Goal: Navigation & Orientation: Find specific page/section

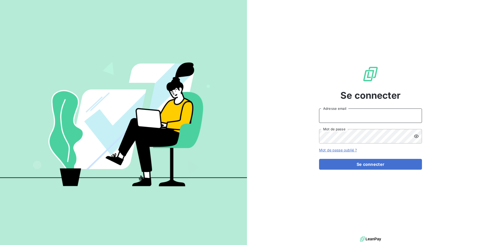
drag, startPoint x: 341, startPoint y: 117, endPoint x: 344, endPoint y: 116, distance: 2.8
click at [342, 117] on input "Adresse email" at bounding box center [370, 116] width 103 height 14
type input "[EMAIL_ADDRESS][DOMAIN_NAME]"
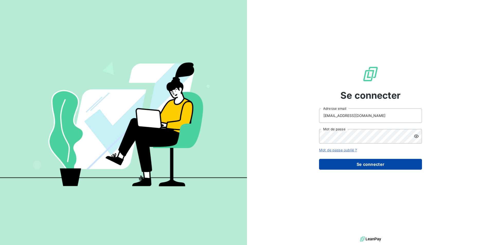
click at [368, 163] on button "Se connecter" at bounding box center [370, 164] width 103 height 11
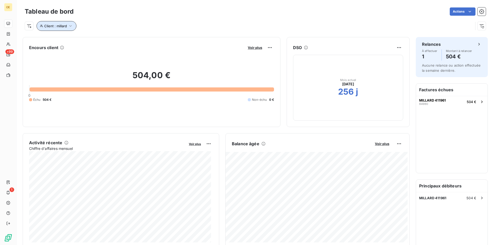
click at [70, 26] on icon "button" at bounding box center [70, 26] width 3 height 2
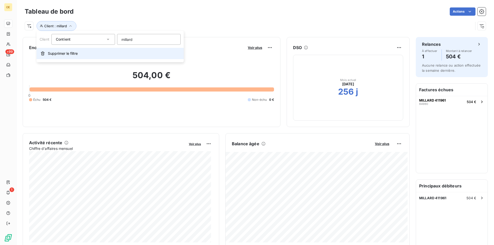
click at [58, 52] on span "Supprimer le filtre" at bounding box center [63, 53] width 30 height 5
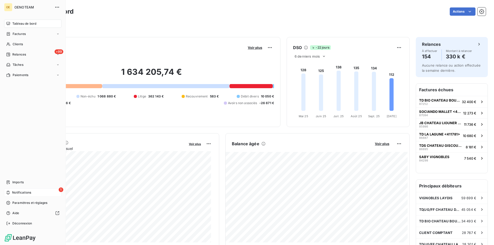
click at [23, 192] on span "Notifications" at bounding box center [21, 192] width 19 height 5
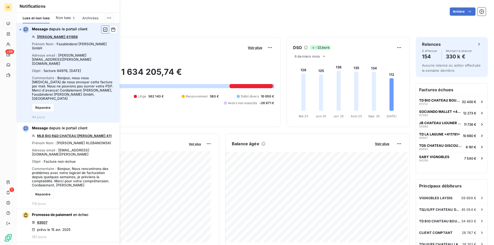
click at [103, 30] on icon "button" at bounding box center [105, 29] width 5 height 5
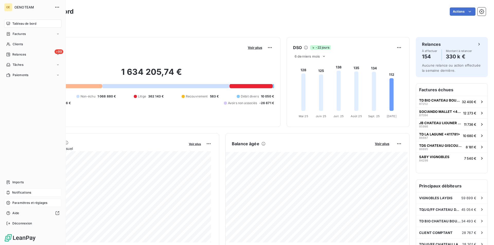
click at [15, 202] on span "Paramètres et réglages" at bounding box center [29, 203] width 35 height 5
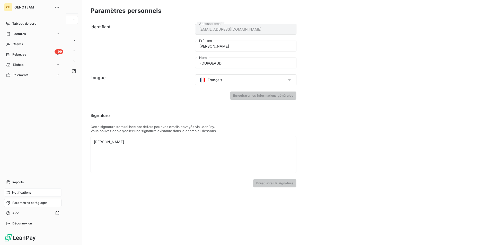
click at [19, 193] on span "Notifications" at bounding box center [21, 192] width 19 height 5
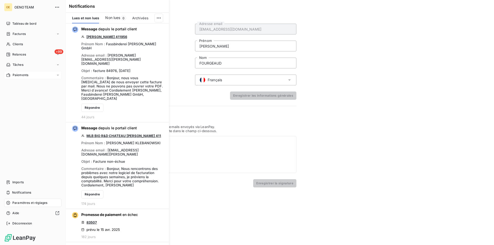
click at [55, 76] on div "Paiements" at bounding box center [32, 75] width 57 height 8
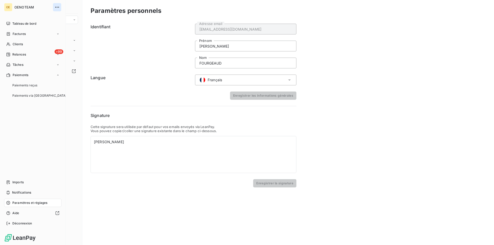
click at [57, 7] on icon "button" at bounding box center [57, 7] width 5 height 5
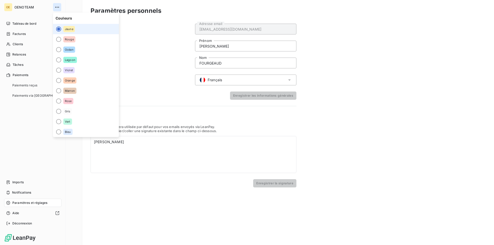
click at [57, 7] on icon "button" at bounding box center [57, 7] width 5 height 5
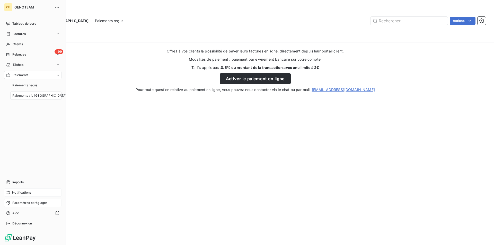
click at [16, 193] on span "Notifications" at bounding box center [21, 192] width 19 height 5
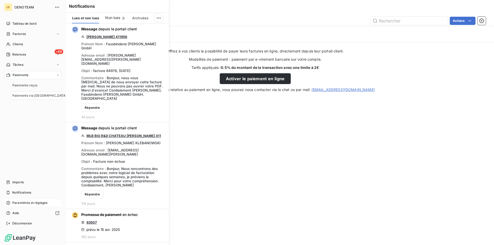
click at [19, 202] on span "Paramètres et réglages" at bounding box center [29, 203] width 35 height 5
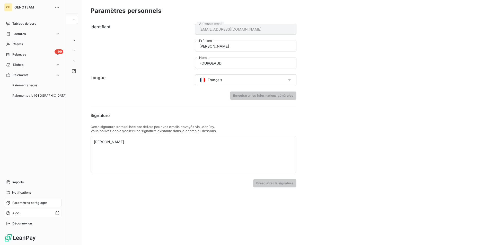
click at [18, 213] on span "Aide" at bounding box center [15, 213] width 7 height 5
click at [34, 24] on span "Tableau de bord" at bounding box center [24, 23] width 24 height 5
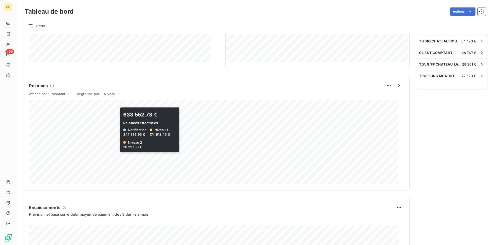
scroll to position [256, 0]
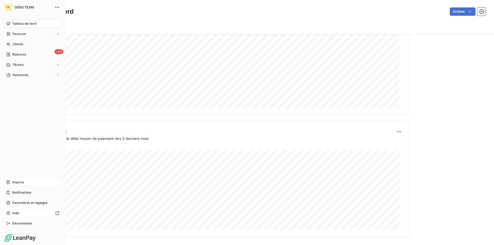
click at [22, 180] on span "Imports" at bounding box center [17, 182] width 11 height 5
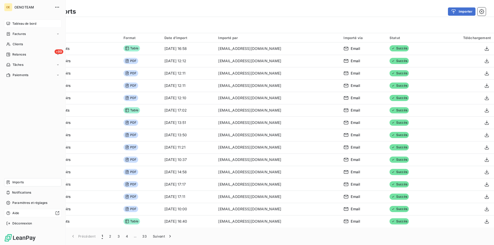
click at [32, 145] on div "Tableau de bord Factures Clients +99 Relances Tâches Paiements Imports Notifica…" at bounding box center [32, 124] width 57 height 208
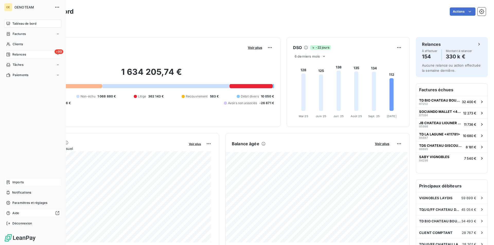
drag, startPoint x: 29, startPoint y: 55, endPoint x: 36, endPoint y: 55, distance: 7.7
click at [29, 55] on div "+99 Relances" at bounding box center [32, 54] width 57 height 8
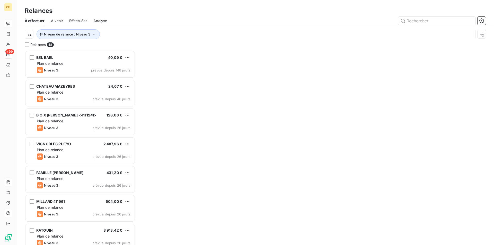
scroll to position [191, 107]
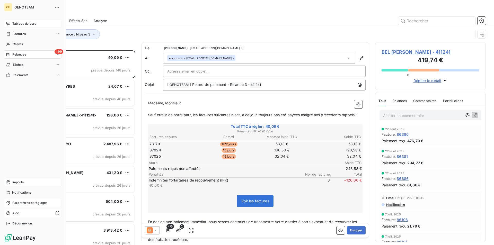
click at [16, 203] on span "Paramètres et réglages" at bounding box center [29, 203] width 35 height 5
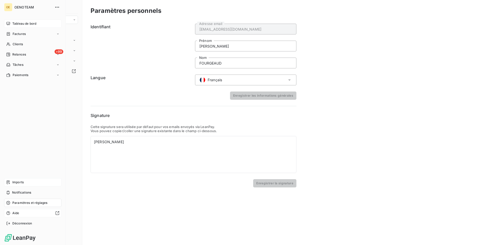
click at [22, 180] on span "Imports" at bounding box center [17, 182] width 11 height 5
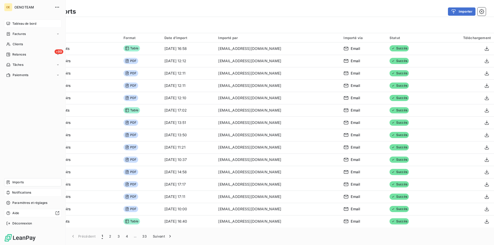
click at [19, 192] on span "Notifications" at bounding box center [21, 192] width 19 height 5
